Goal: Navigation & Orientation: Understand site structure

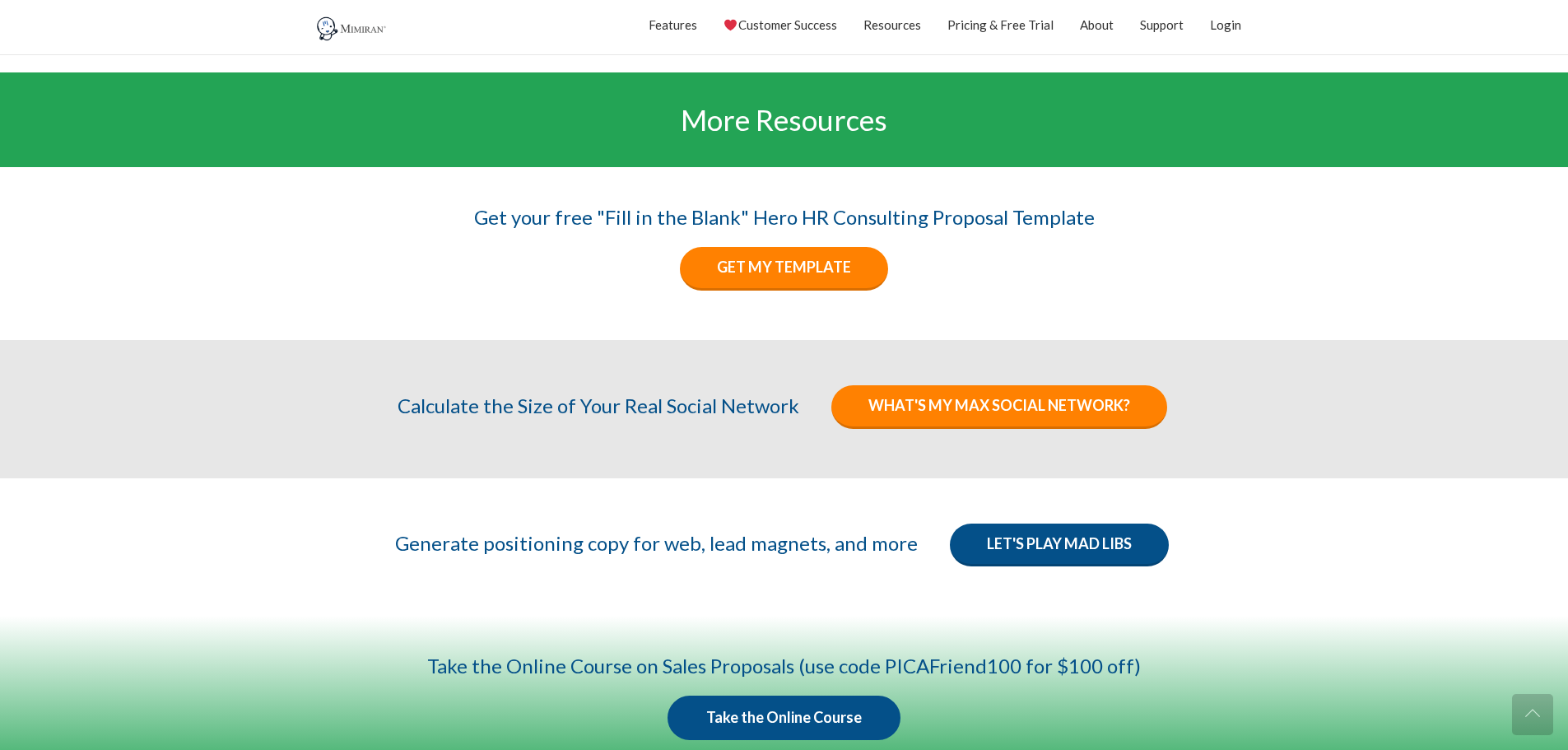
scroll to position [2552, 0]
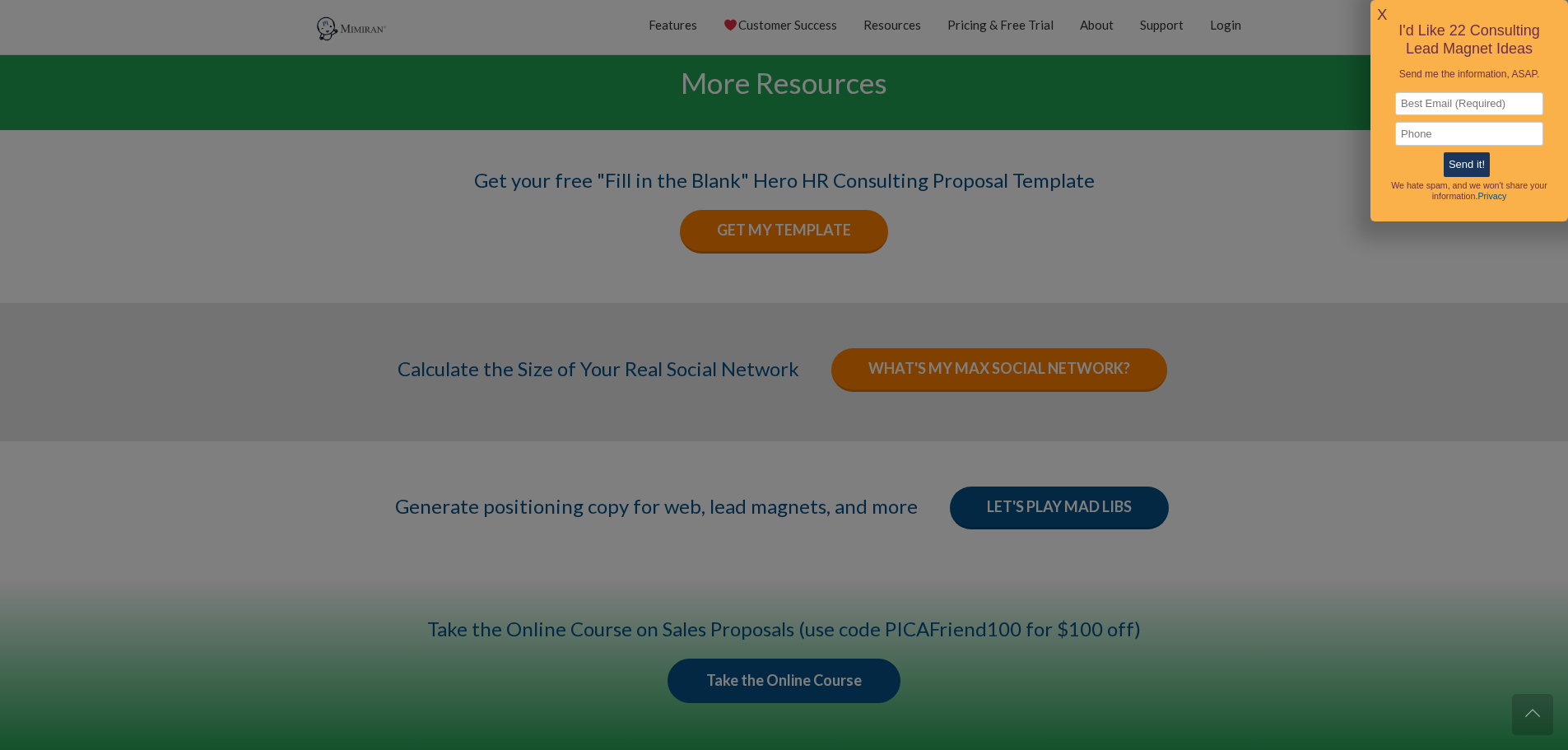
click at [1380, 8] on link "X" at bounding box center [1382, 15] width 10 height 27
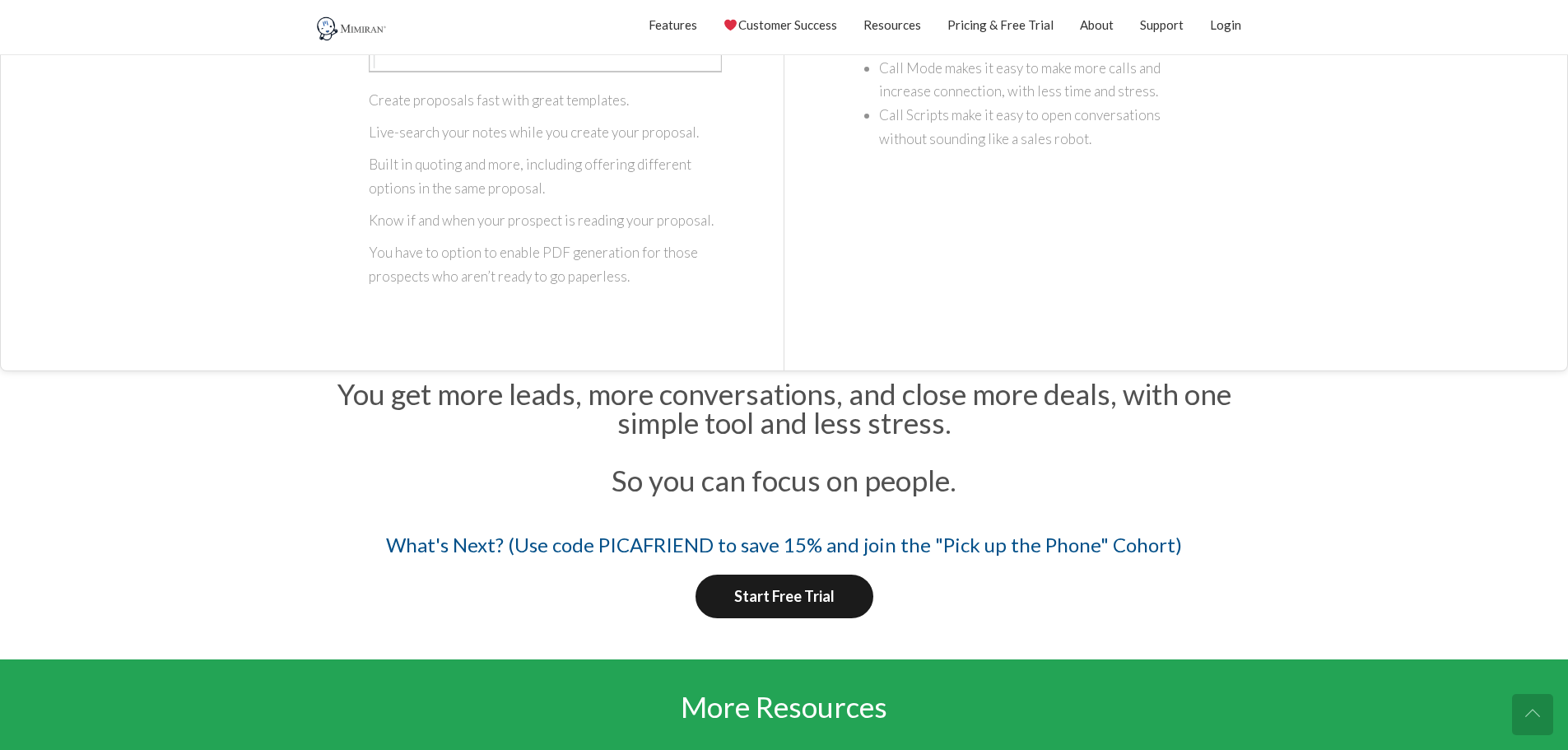
scroll to position [1965, 0]
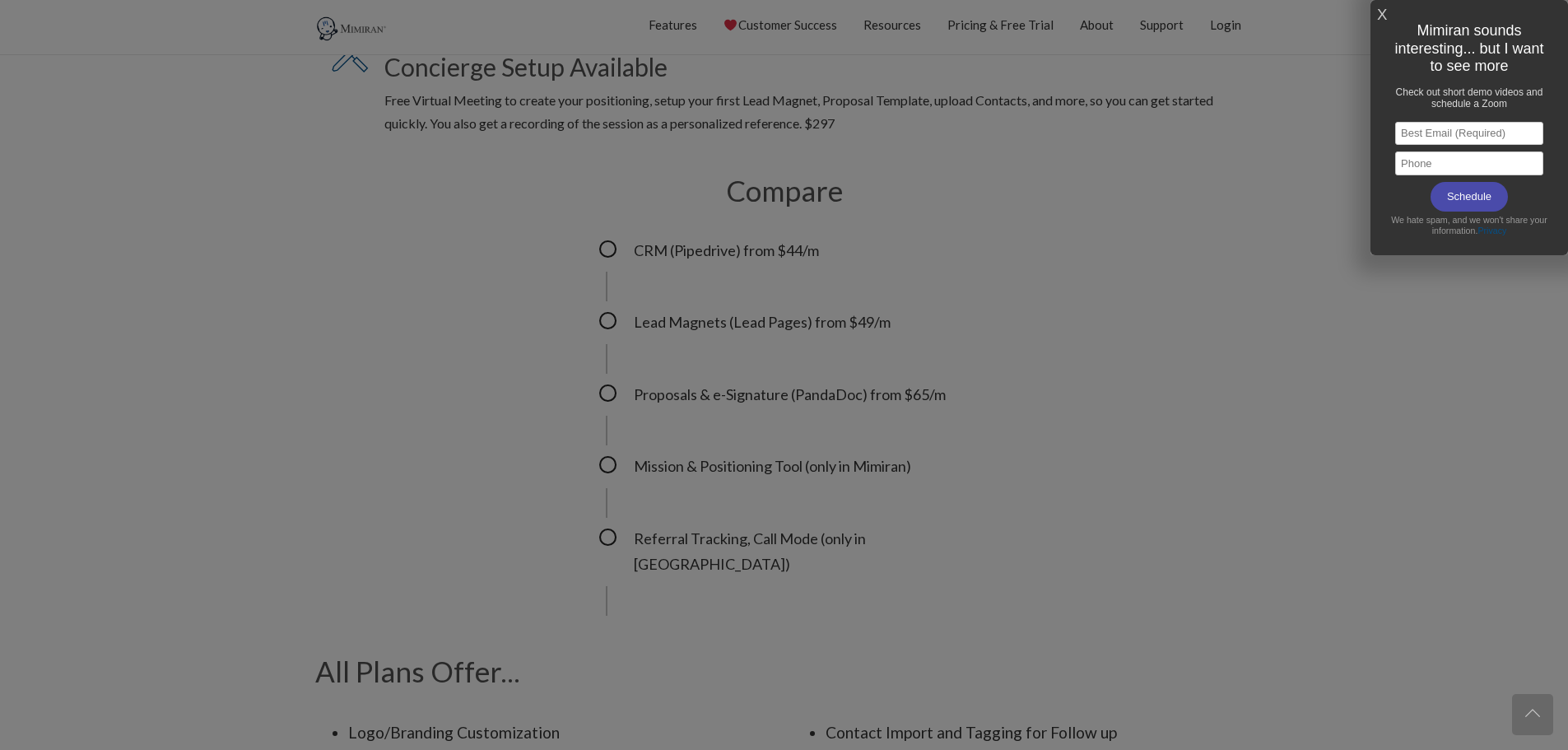
scroll to position [1786, 0]
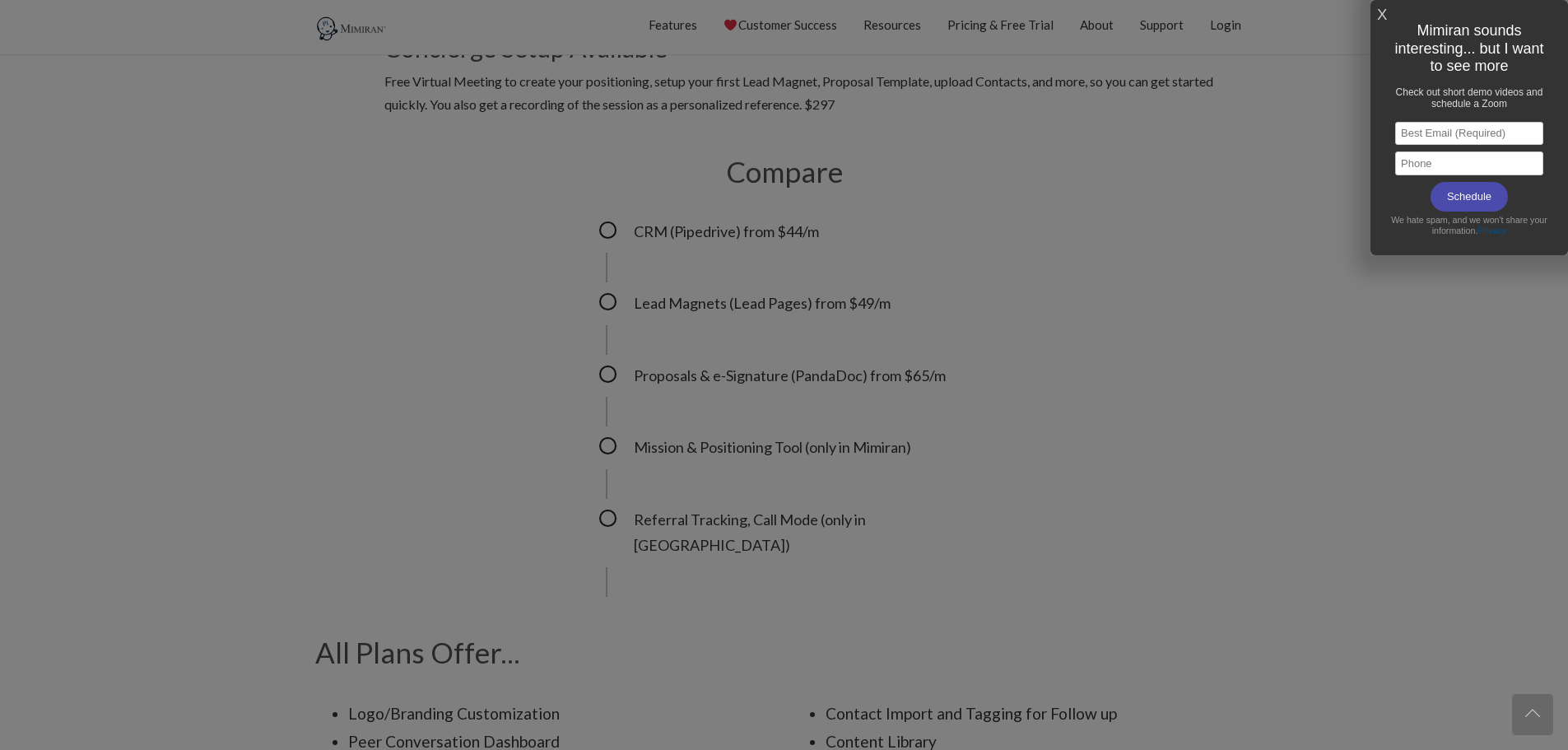
click at [1381, 8] on link "X" at bounding box center [1382, 15] width 10 height 27
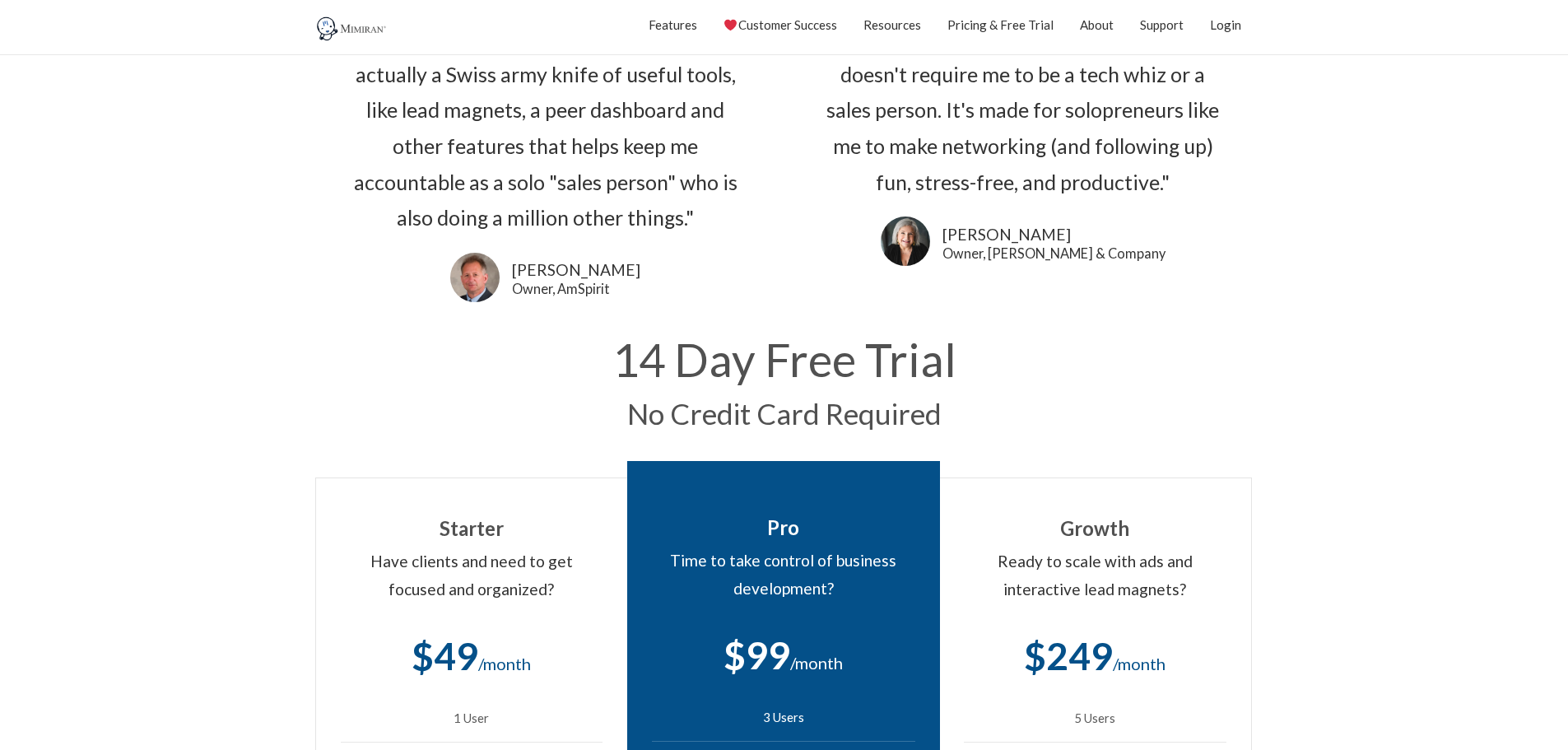
scroll to position [0, 0]
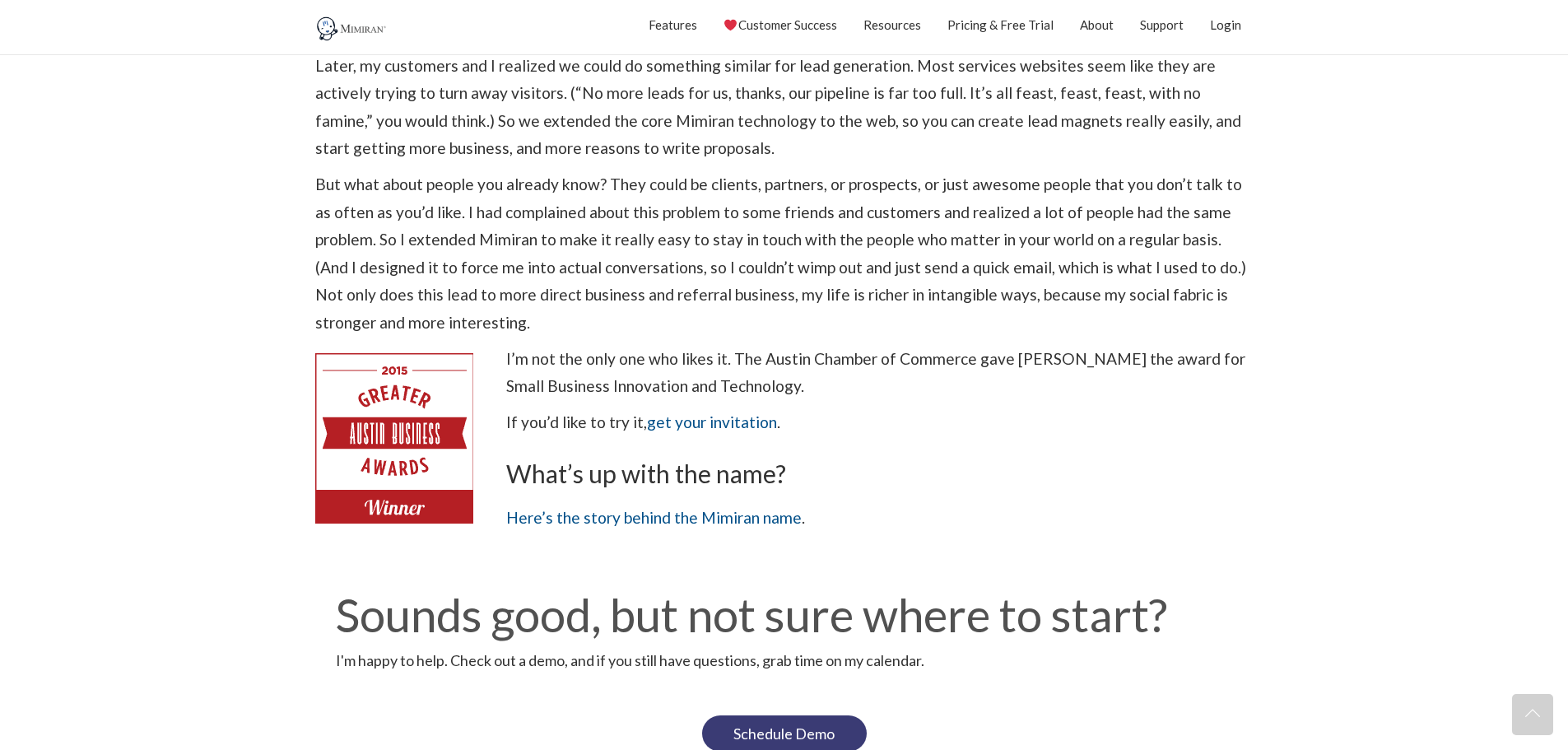
scroll to position [974, 0]
